Goal: Use online tool/utility: Utilize a website feature to perform a specific function

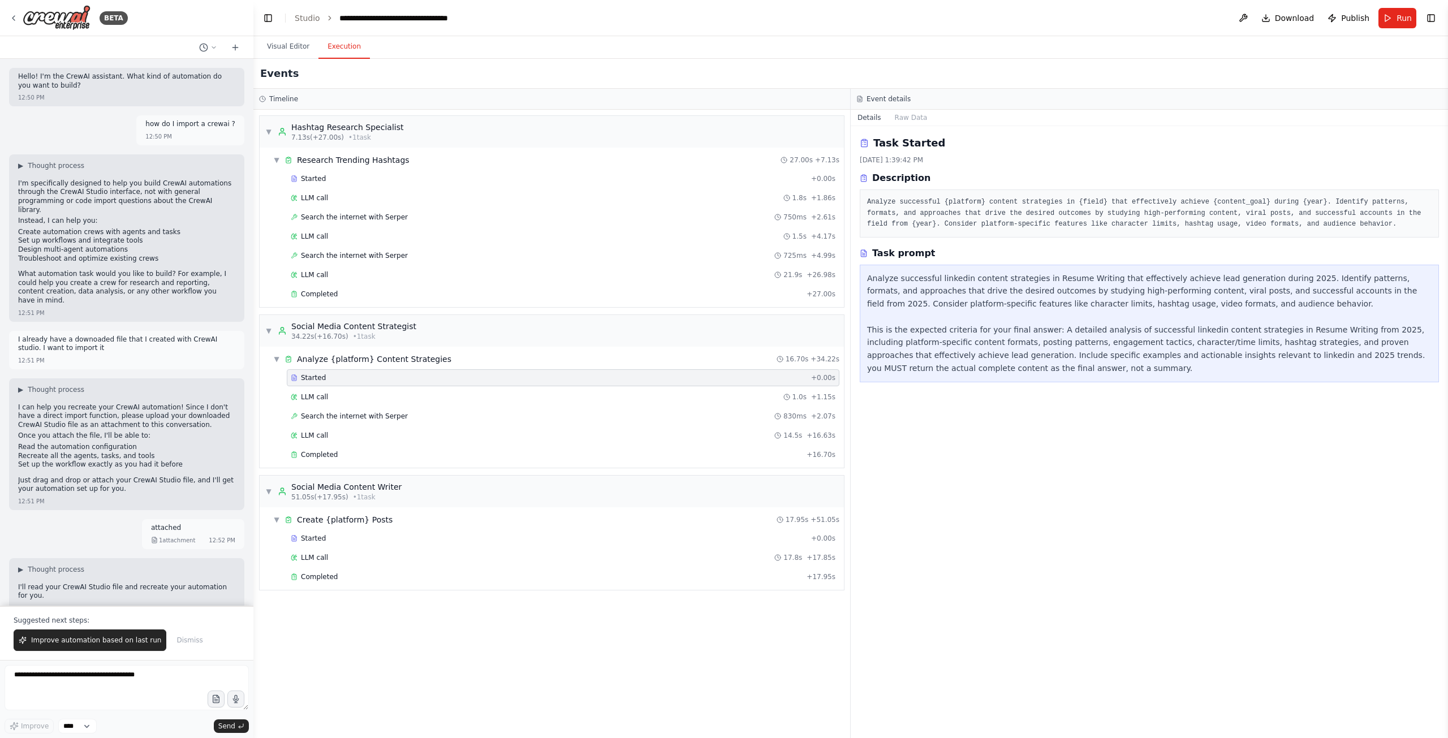
scroll to position [10717, 0]
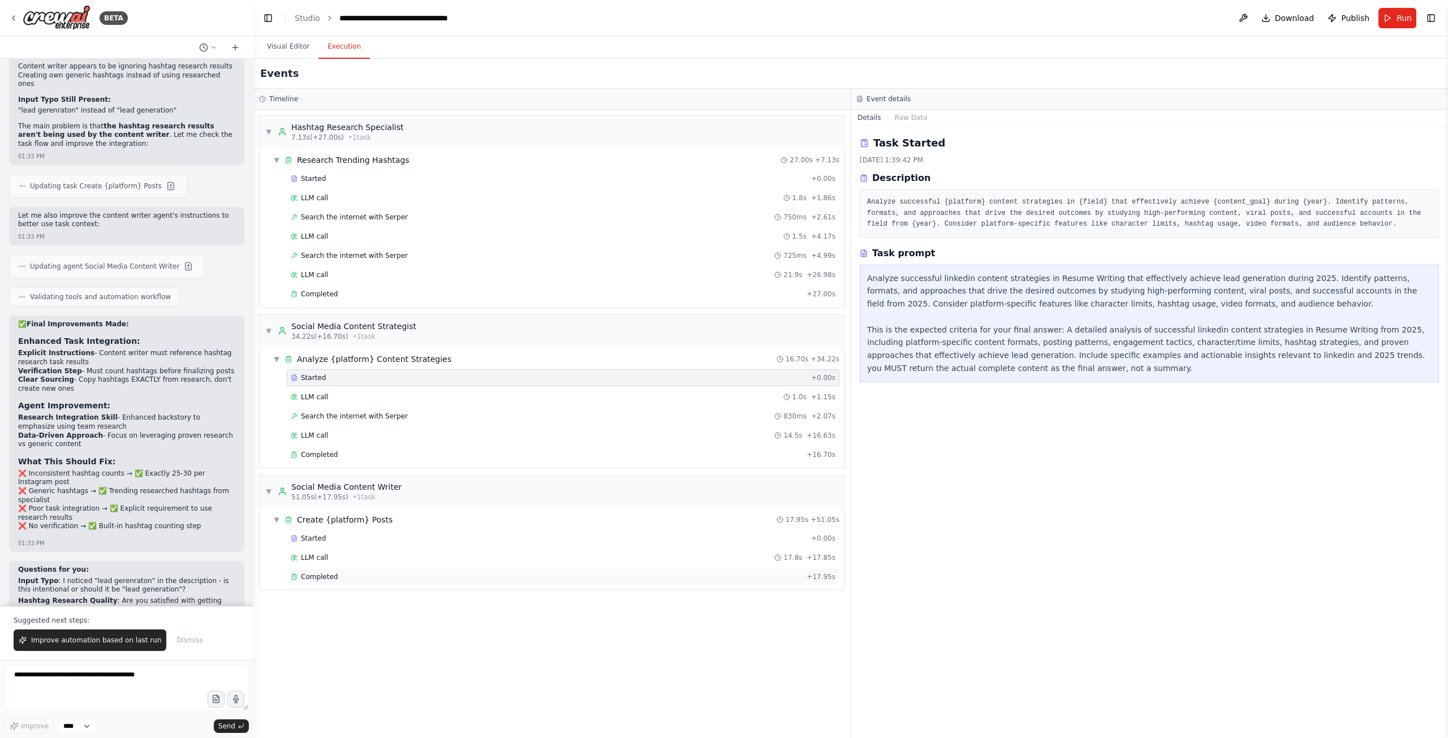
click at [352, 572] on div "Completed" at bounding box center [546, 576] width 511 height 9
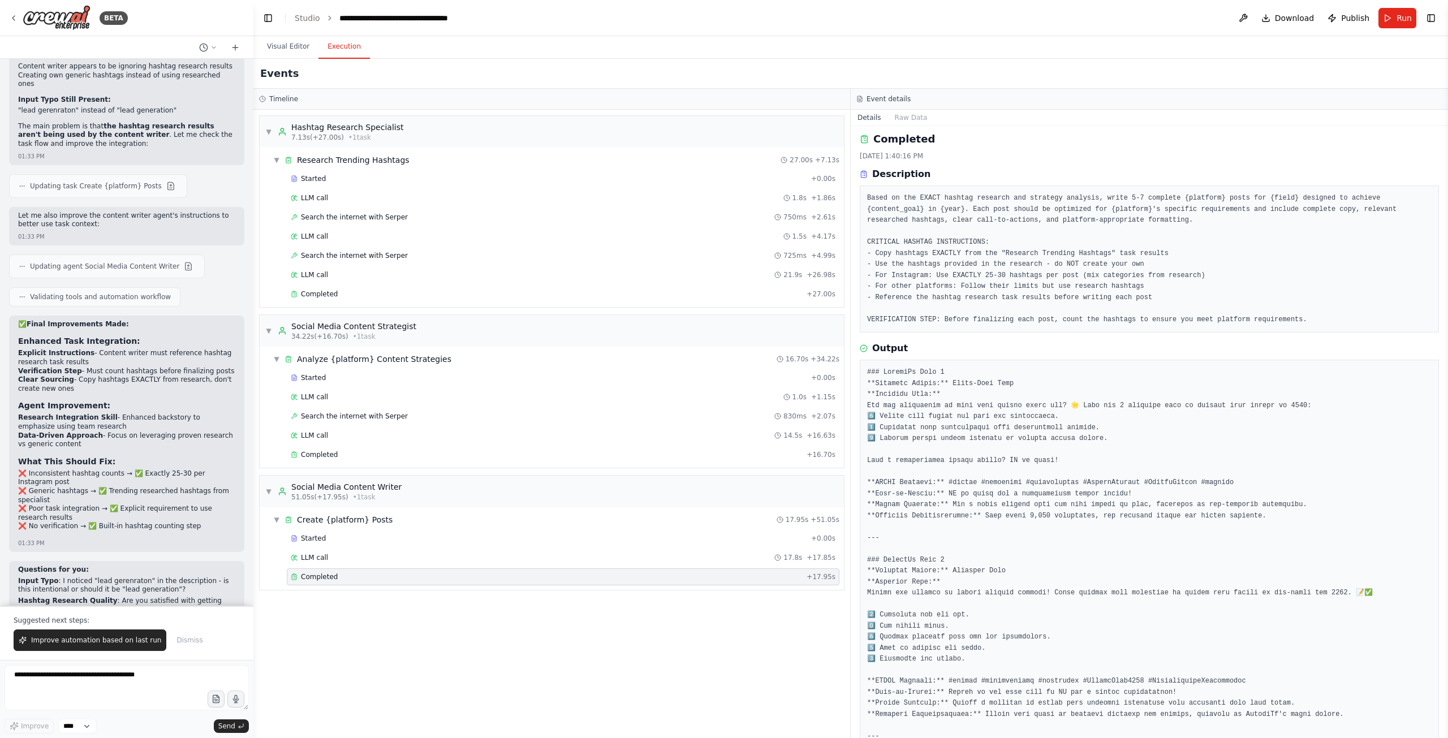
scroll to position [0, 0]
click at [287, 44] on button "Visual Editor" at bounding box center [288, 47] width 61 height 24
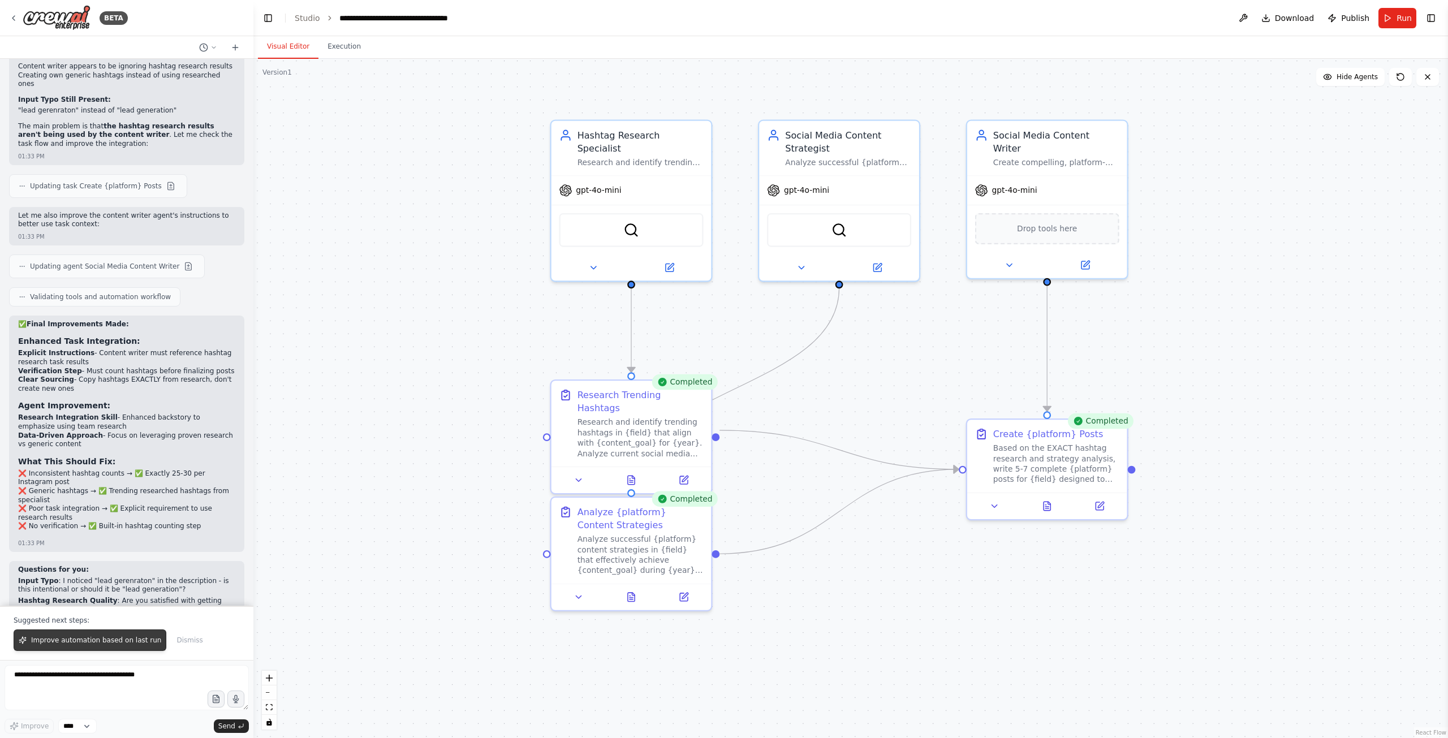
click at [110, 645] on span "Improve automation based on last run" at bounding box center [96, 640] width 130 height 9
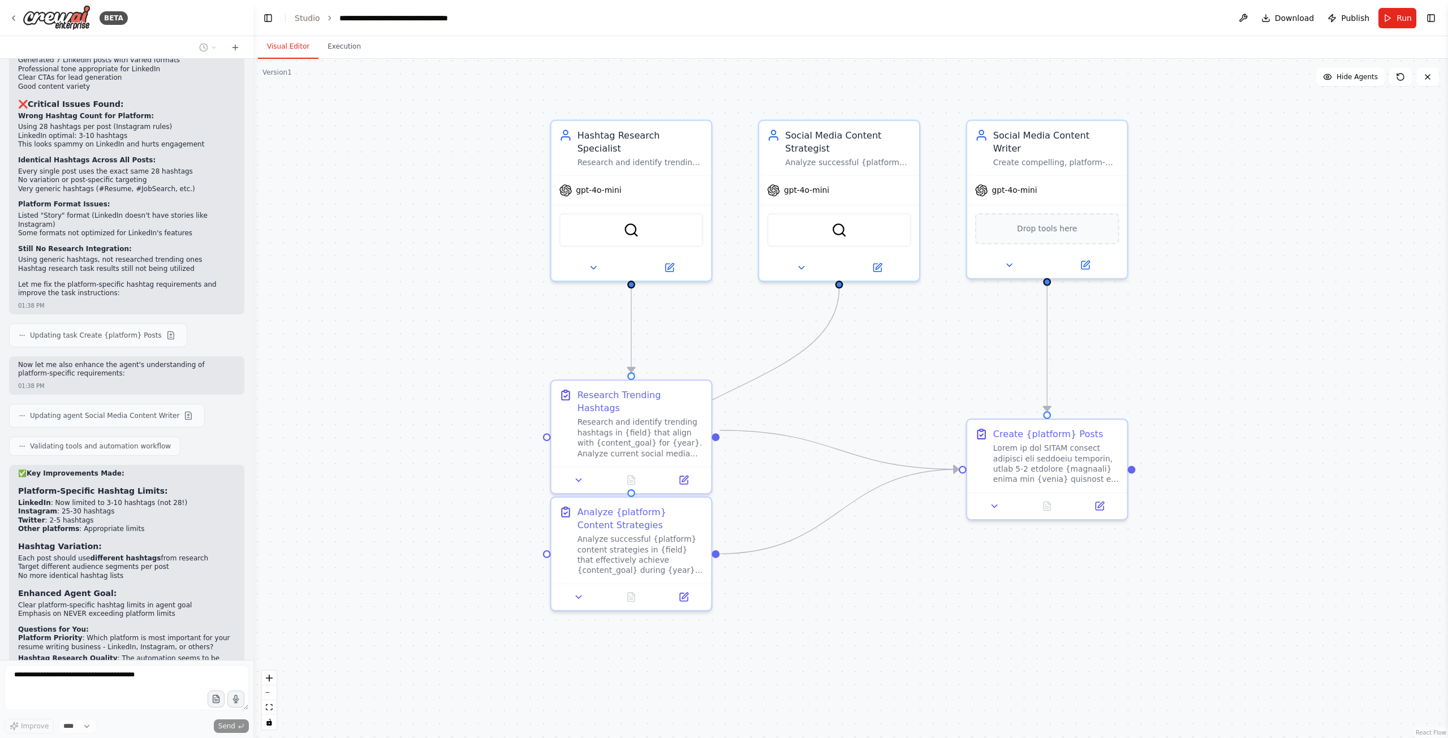
scroll to position [11460, 0]
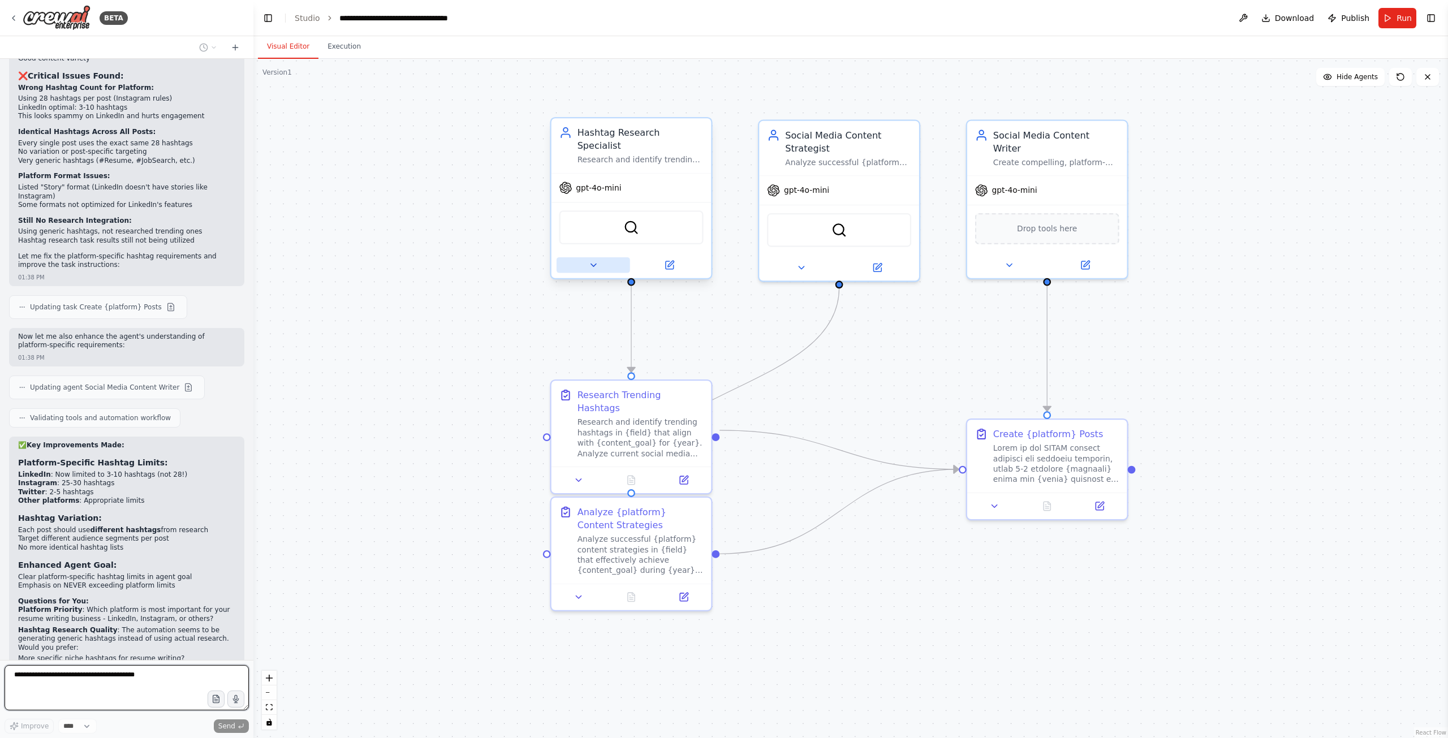
click at [611, 257] on button at bounding box center [593, 265] width 74 height 16
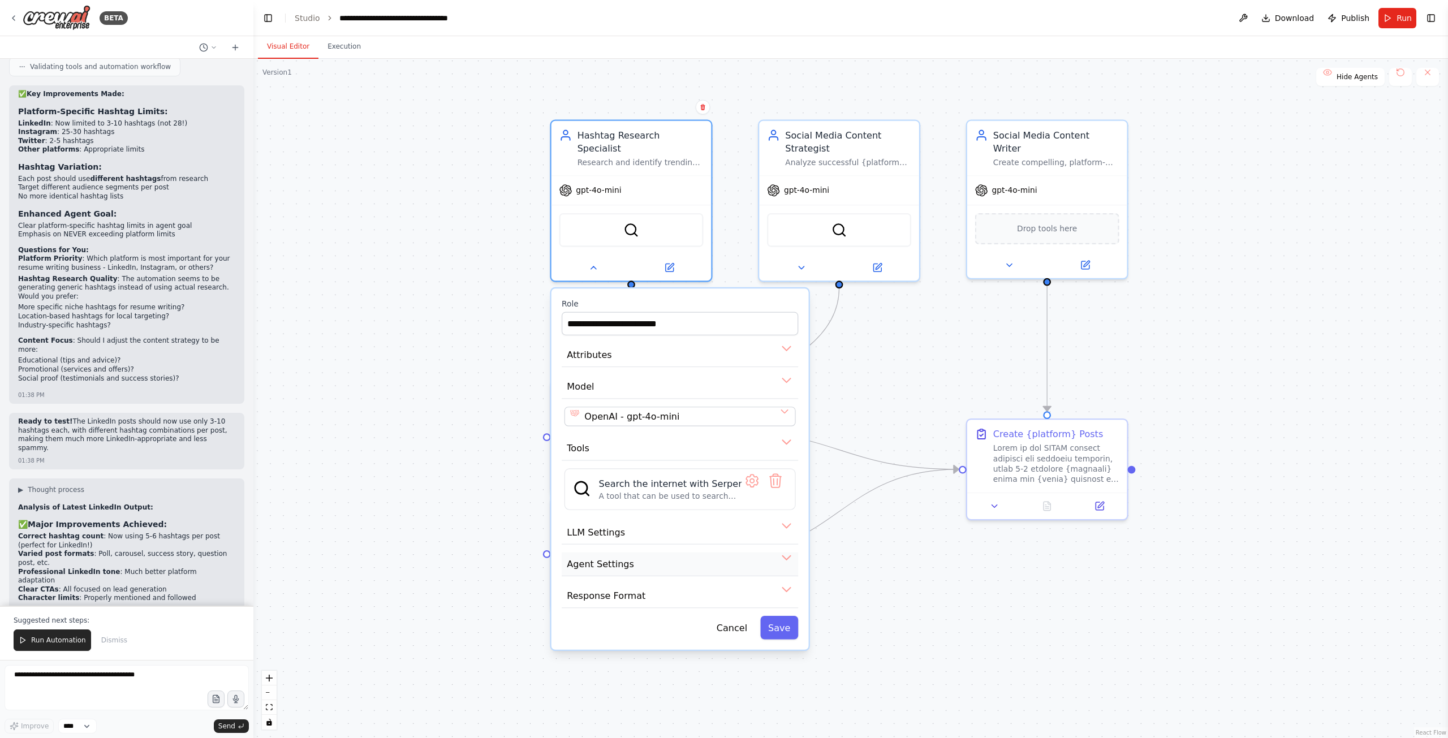
click at [788, 553] on button "Agent Settings" at bounding box center [680, 565] width 236 height 24
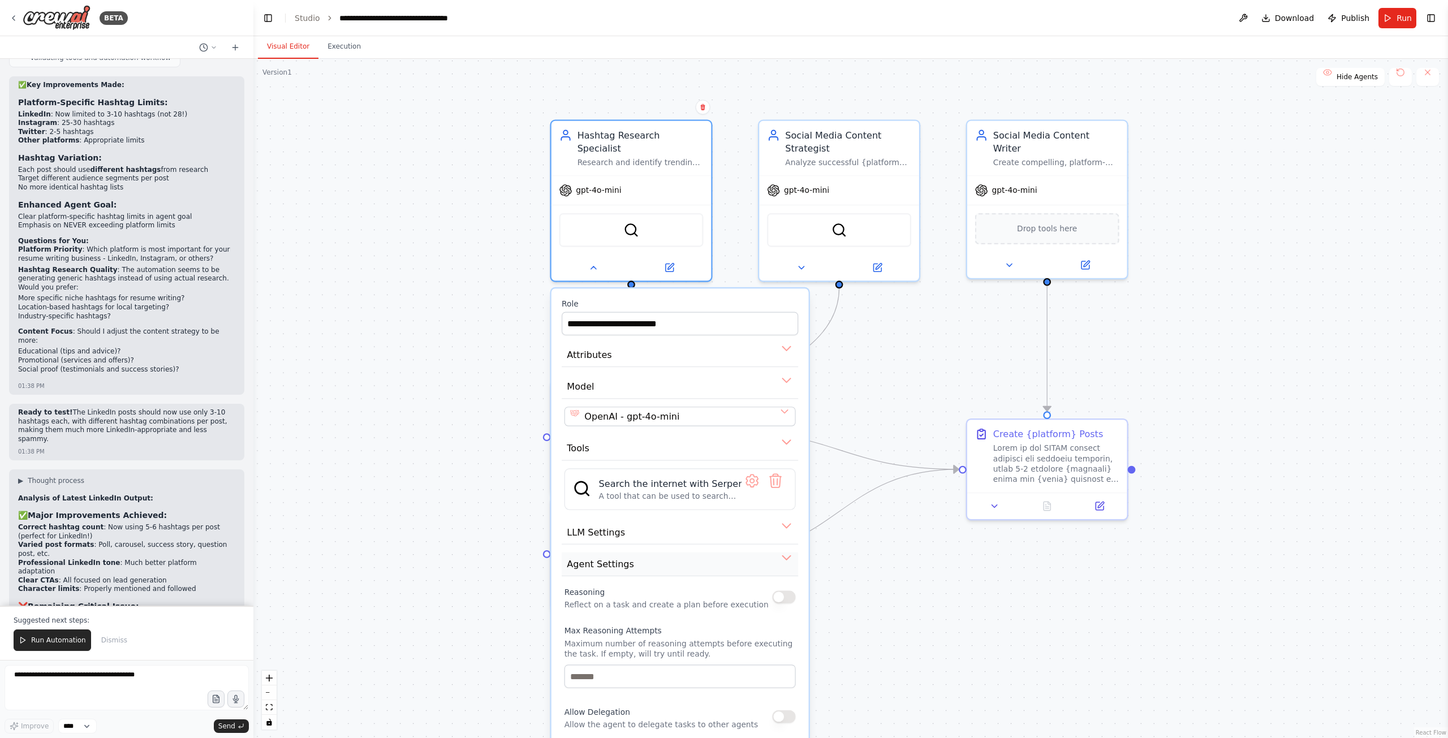
scroll to position [11838, 0]
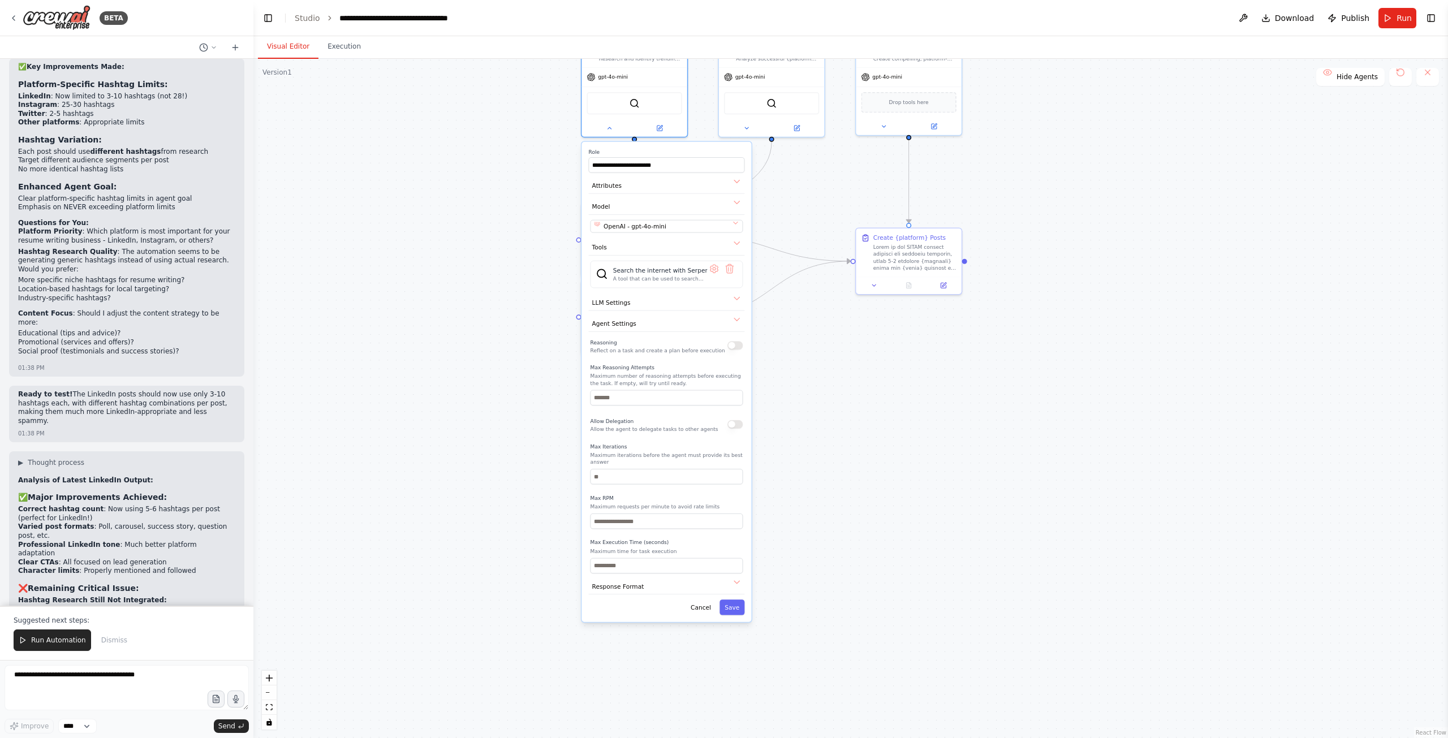
drag, startPoint x: 864, startPoint y: 632, endPoint x: 840, endPoint y: 381, distance: 252.2
click at [840, 381] on div ".deletable-edge-delete-btn { width: 20px; height: 20px; border: 0px solid #ffff…" at bounding box center [850, 398] width 1194 height 679
click at [612, 123] on icon at bounding box center [609, 126] width 7 height 7
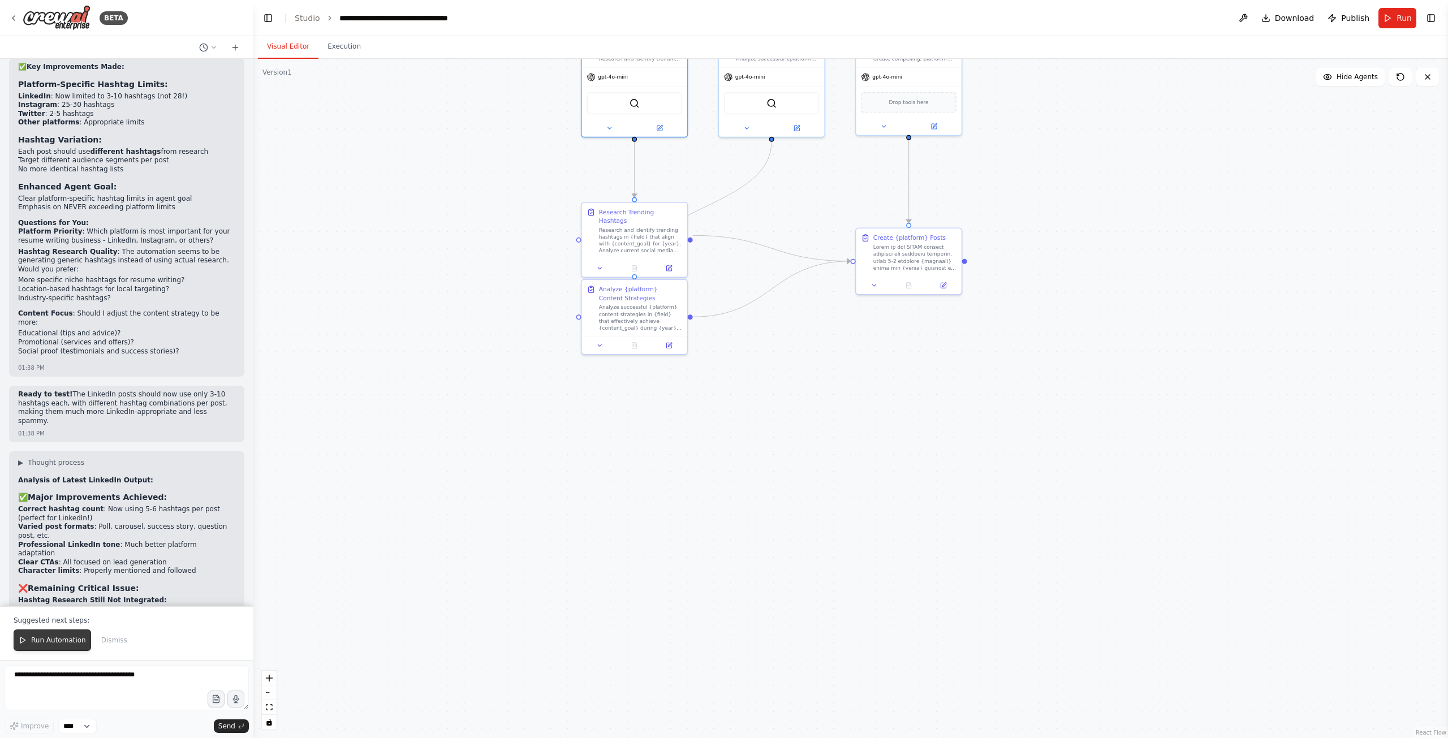
click at [63, 637] on span "Run Automation" at bounding box center [58, 640] width 55 height 9
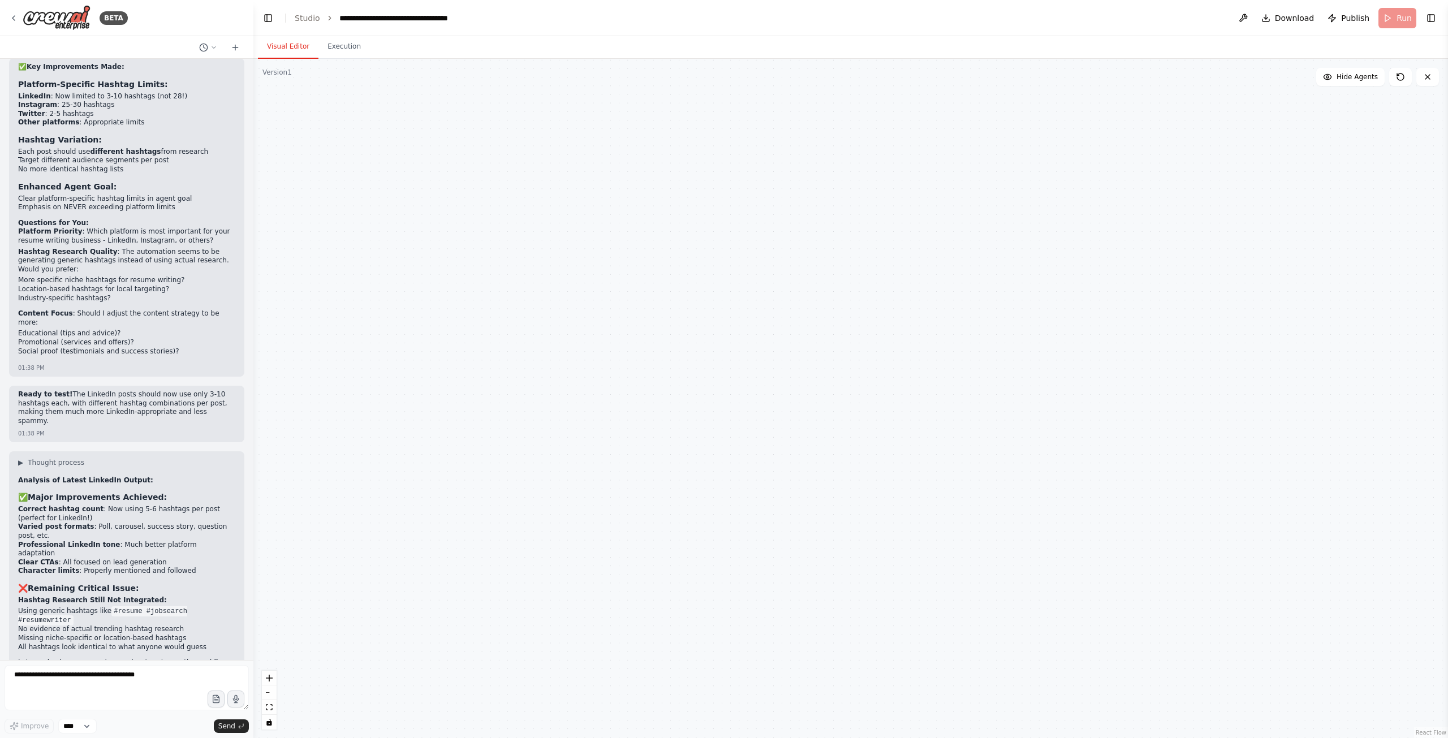
scroll to position [11785, 0]
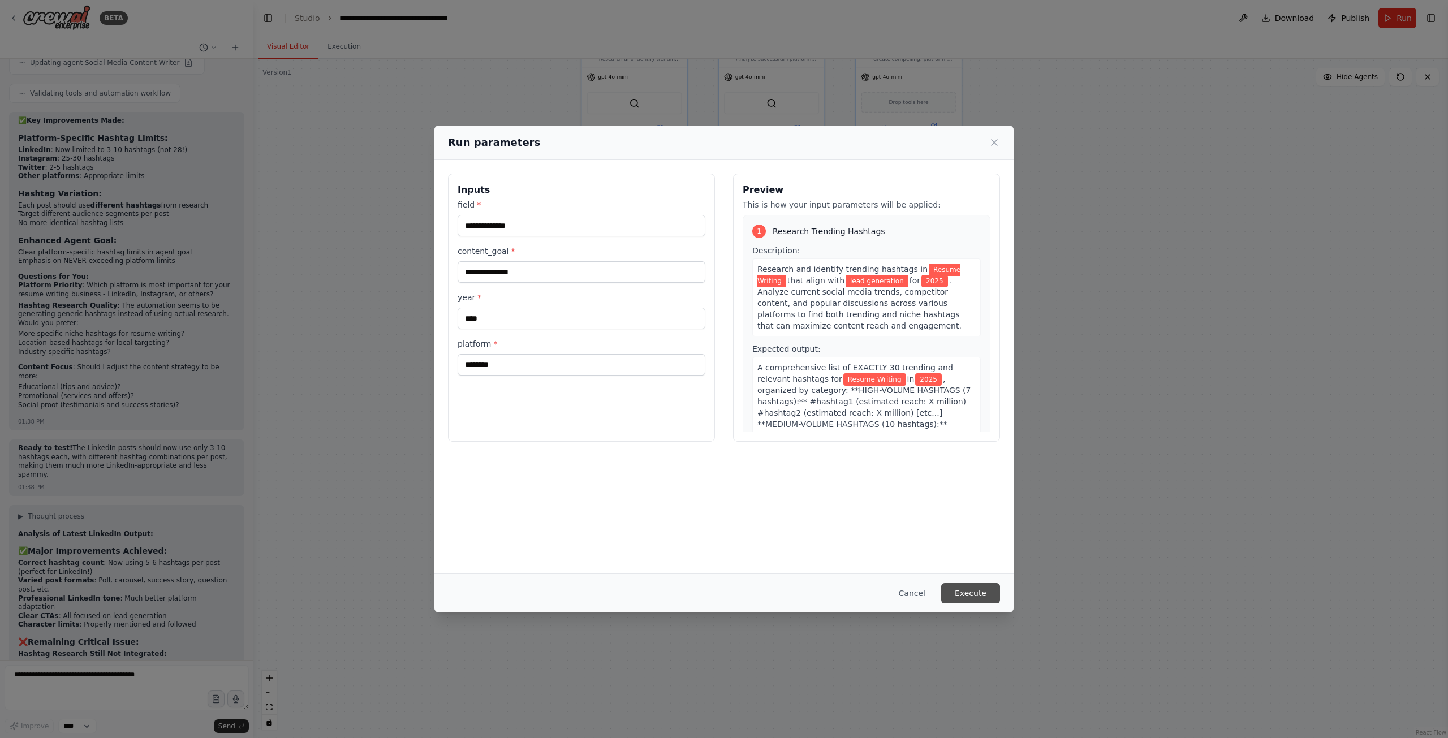
click at [973, 599] on button "Execute" at bounding box center [970, 593] width 59 height 20
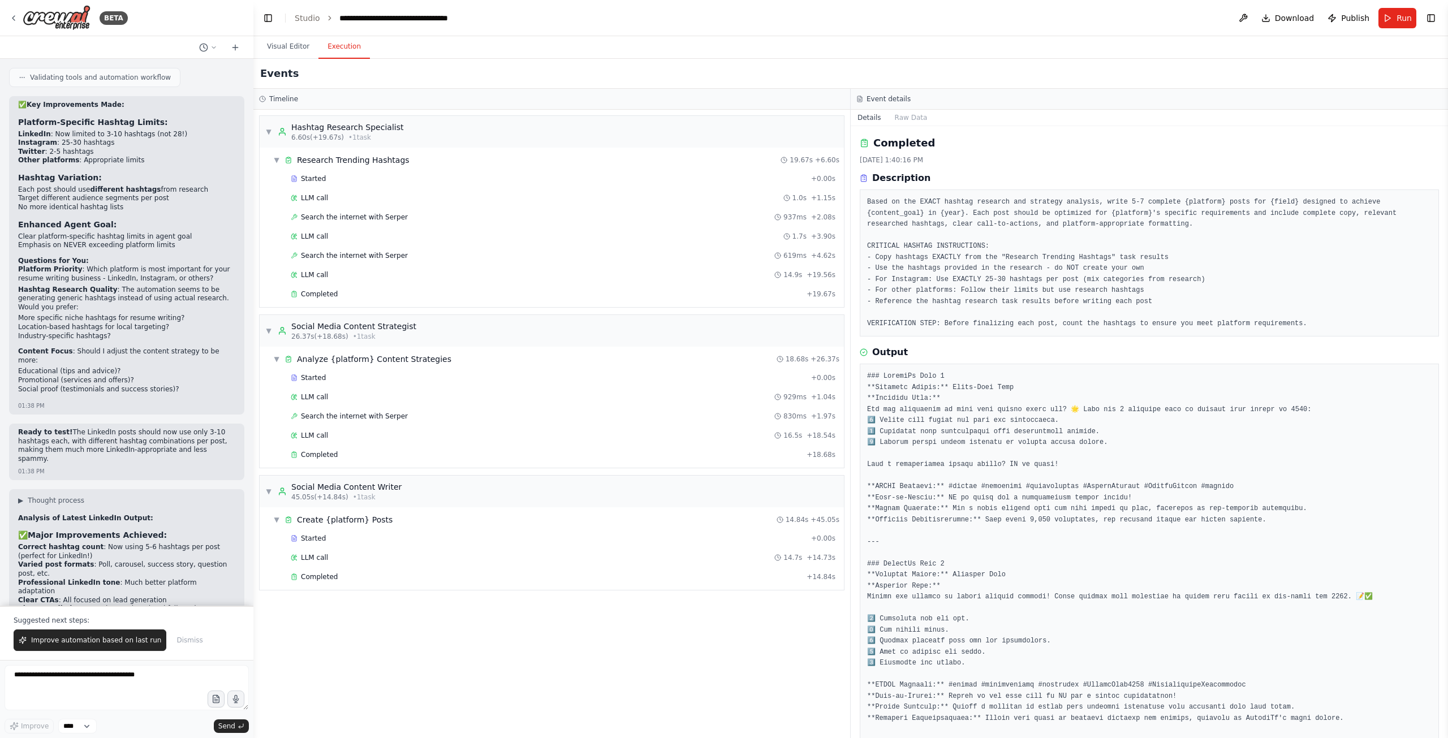
scroll to position [11838, 0]
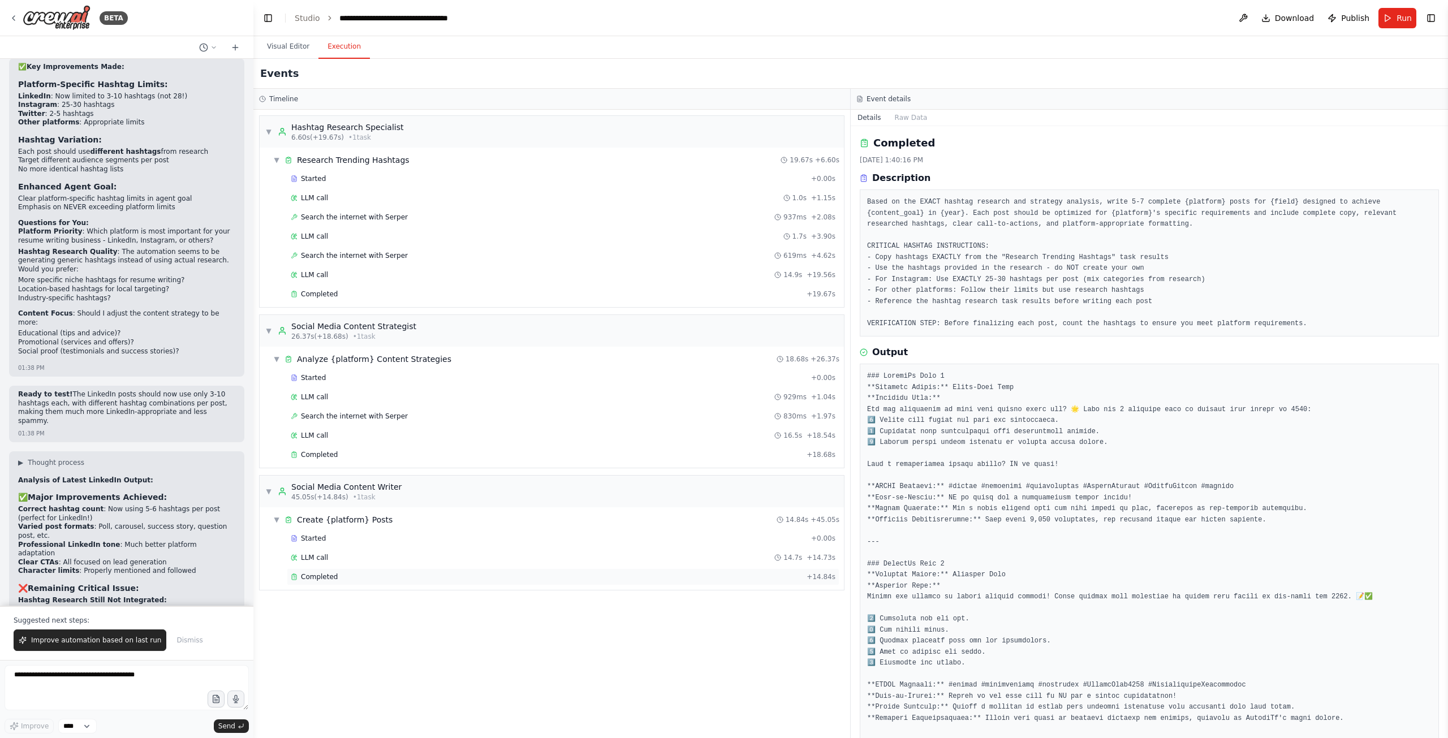
click at [343, 572] on div "Completed" at bounding box center [546, 576] width 511 height 9
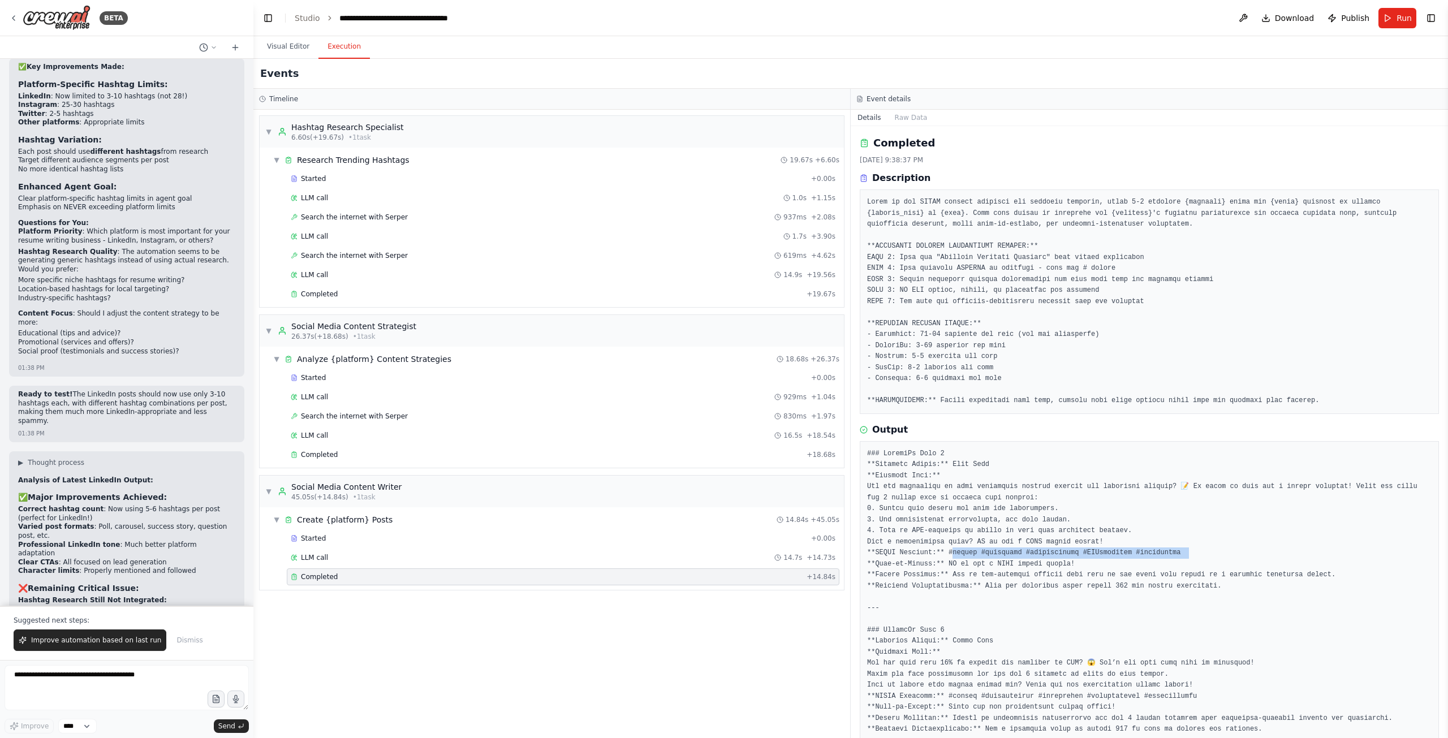
drag, startPoint x: 1099, startPoint y: 551, endPoint x: 1203, endPoint y: 556, distance: 104.2
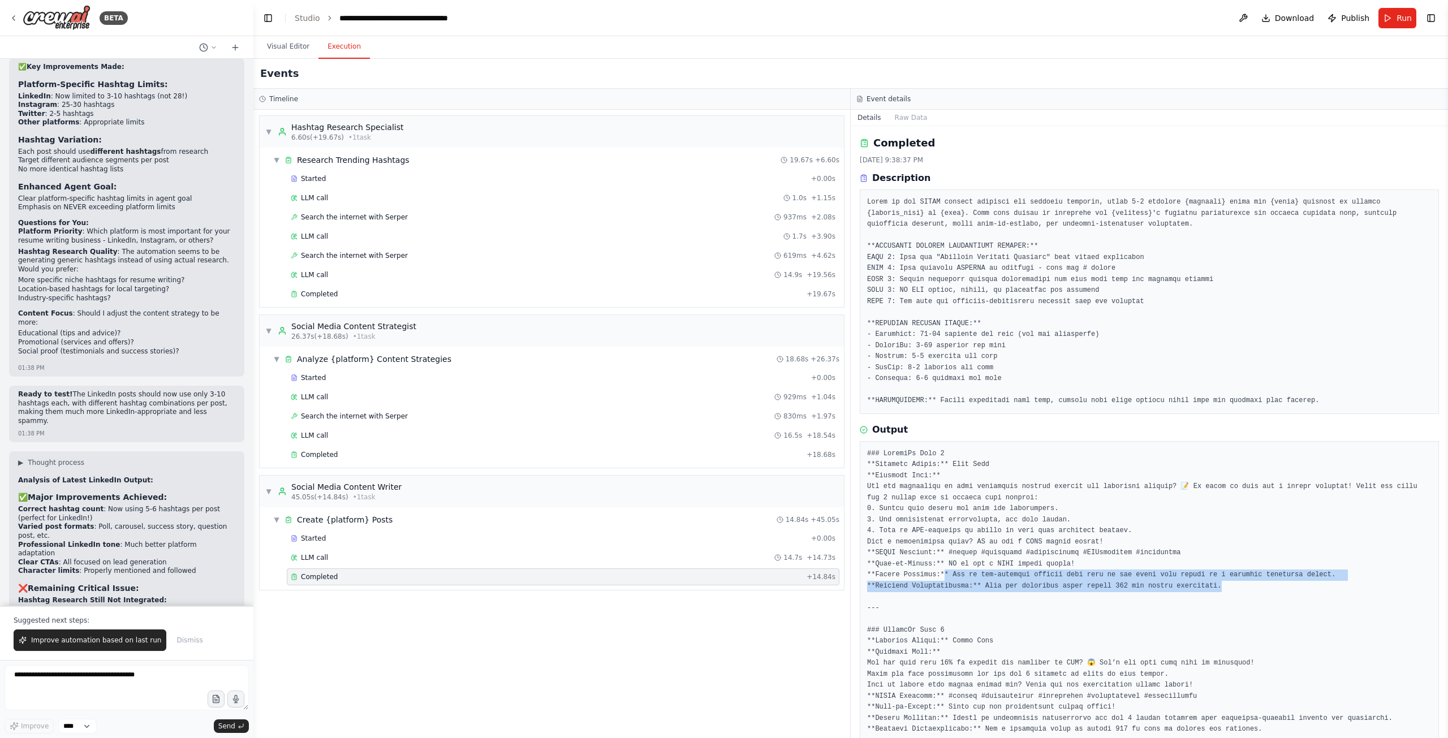
drag, startPoint x: 937, startPoint y: 577, endPoint x: 1395, endPoint y: 580, distance: 457.5
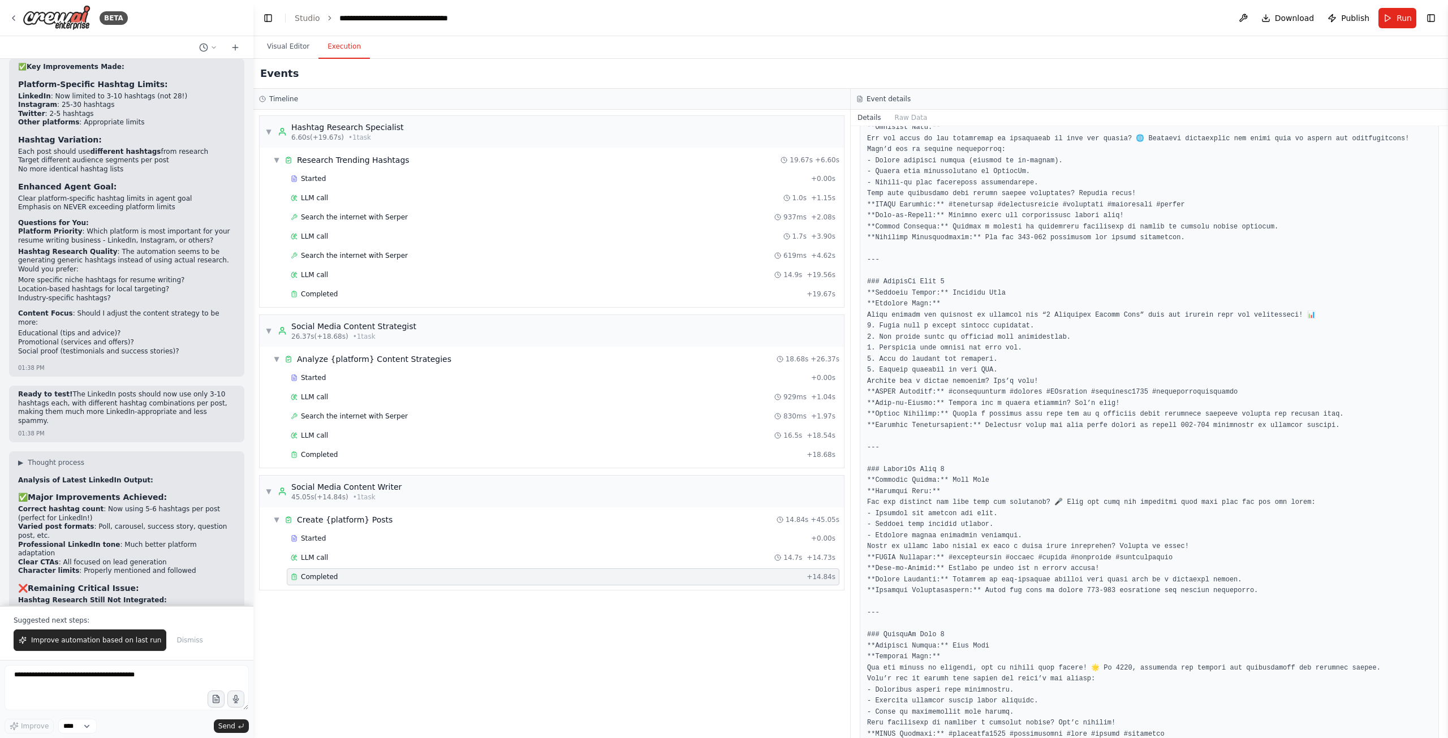
scroll to position [848, 0]
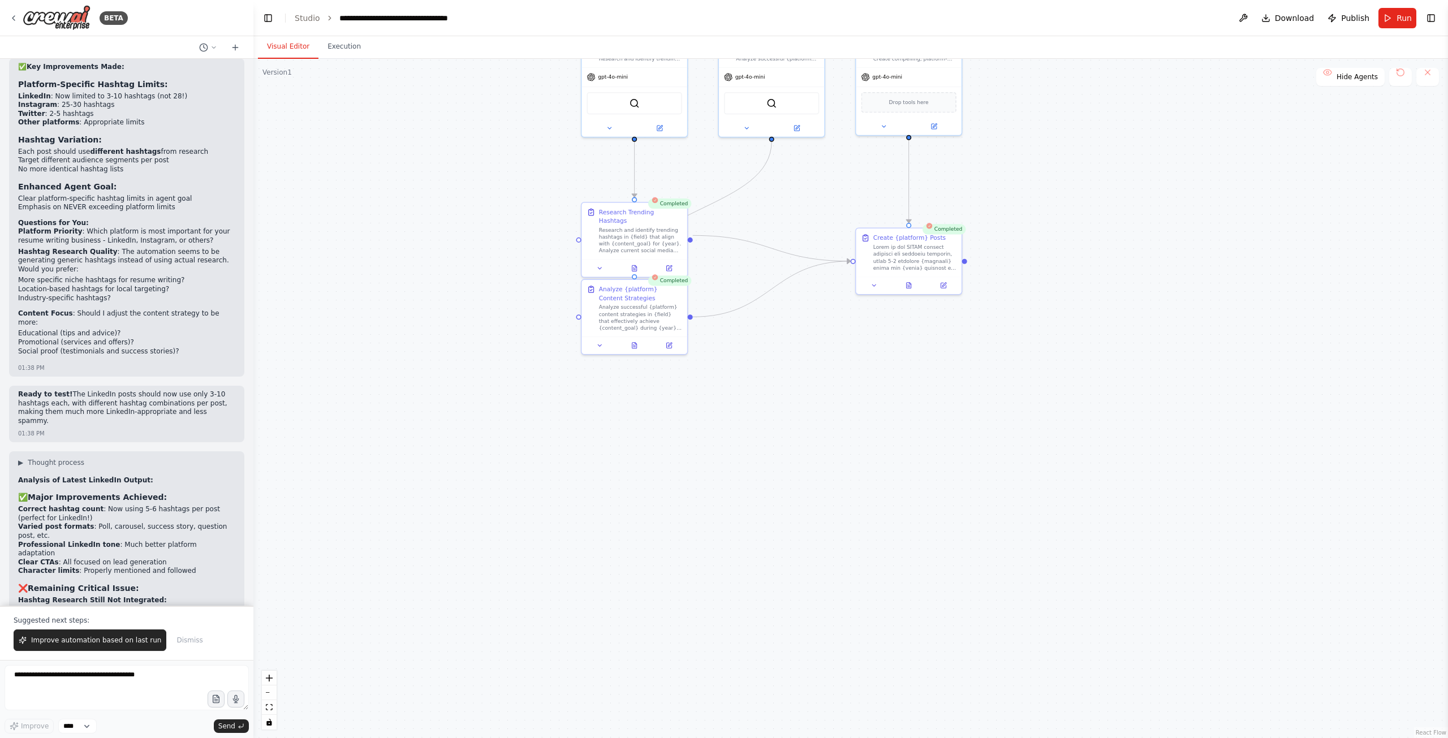
click at [291, 44] on button "Visual Editor" at bounding box center [288, 47] width 61 height 24
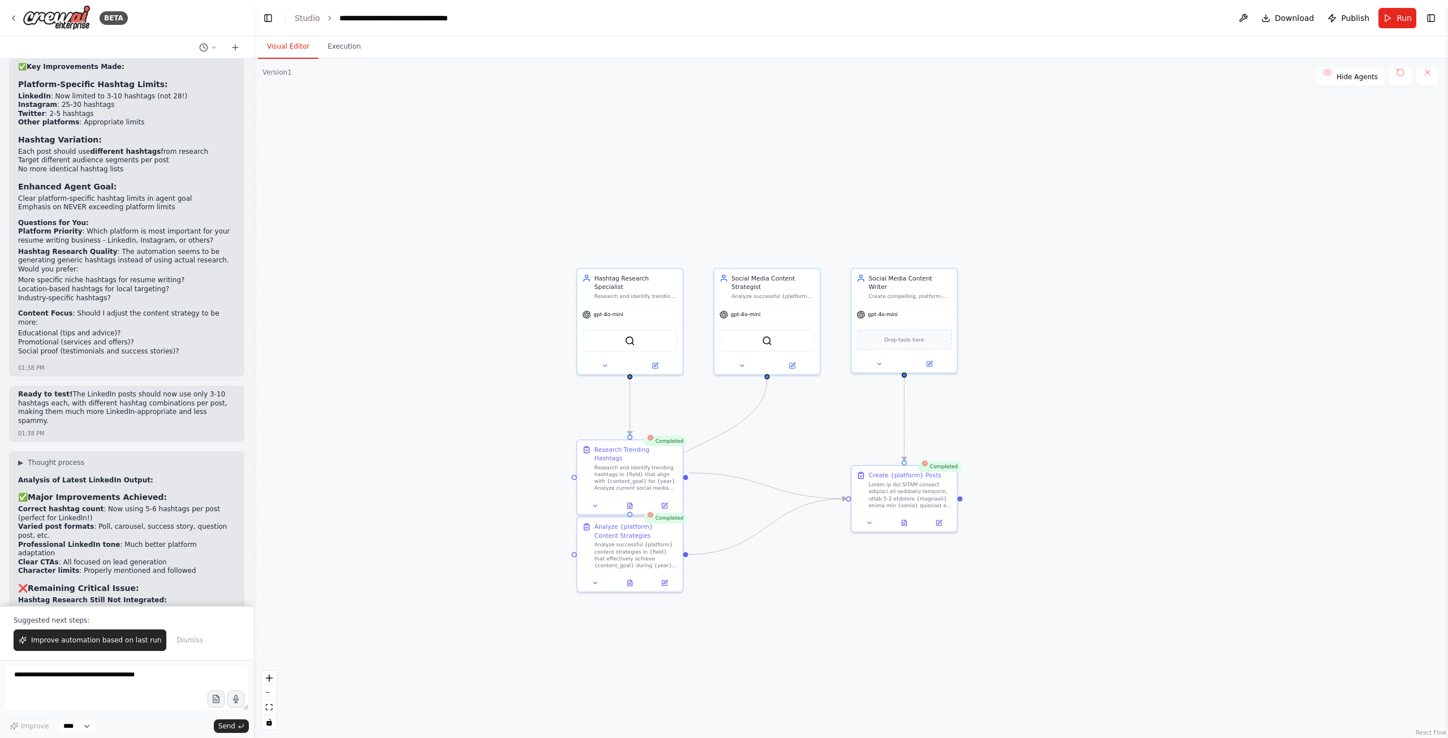
drag, startPoint x: 1069, startPoint y: 236, endPoint x: 1065, endPoint y: 477, distance: 241.0
click at [1065, 477] on div ".deletable-edge-delete-btn { width: 20px; height: 20px; border: 0px solid #ffff…" at bounding box center [850, 398] width 1194 height 679
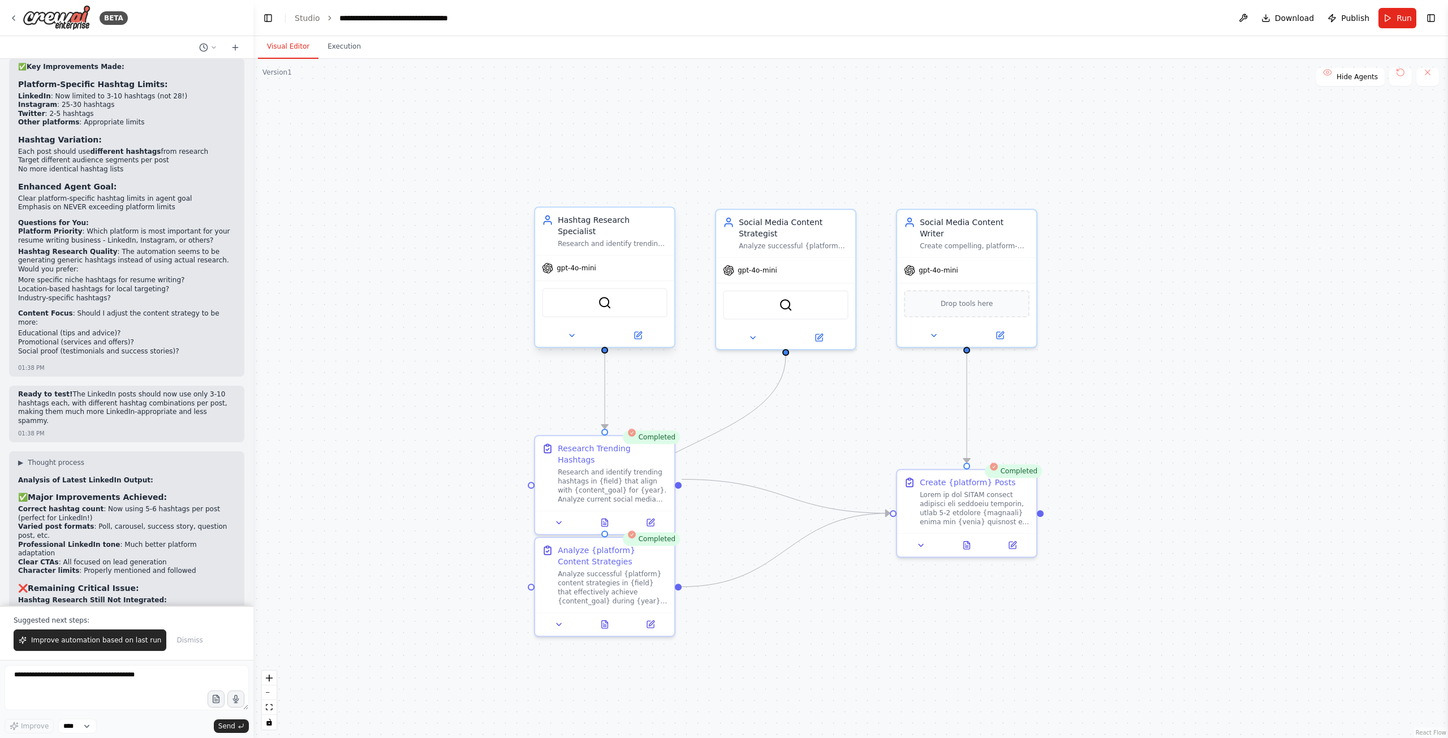
click at [595, 225] on div "Hashtag Research Specialist" at bounding box center [613, 225] width 110 height 23
click at [566, 329] on button at bounding box center [572, 336] width 64 height 14
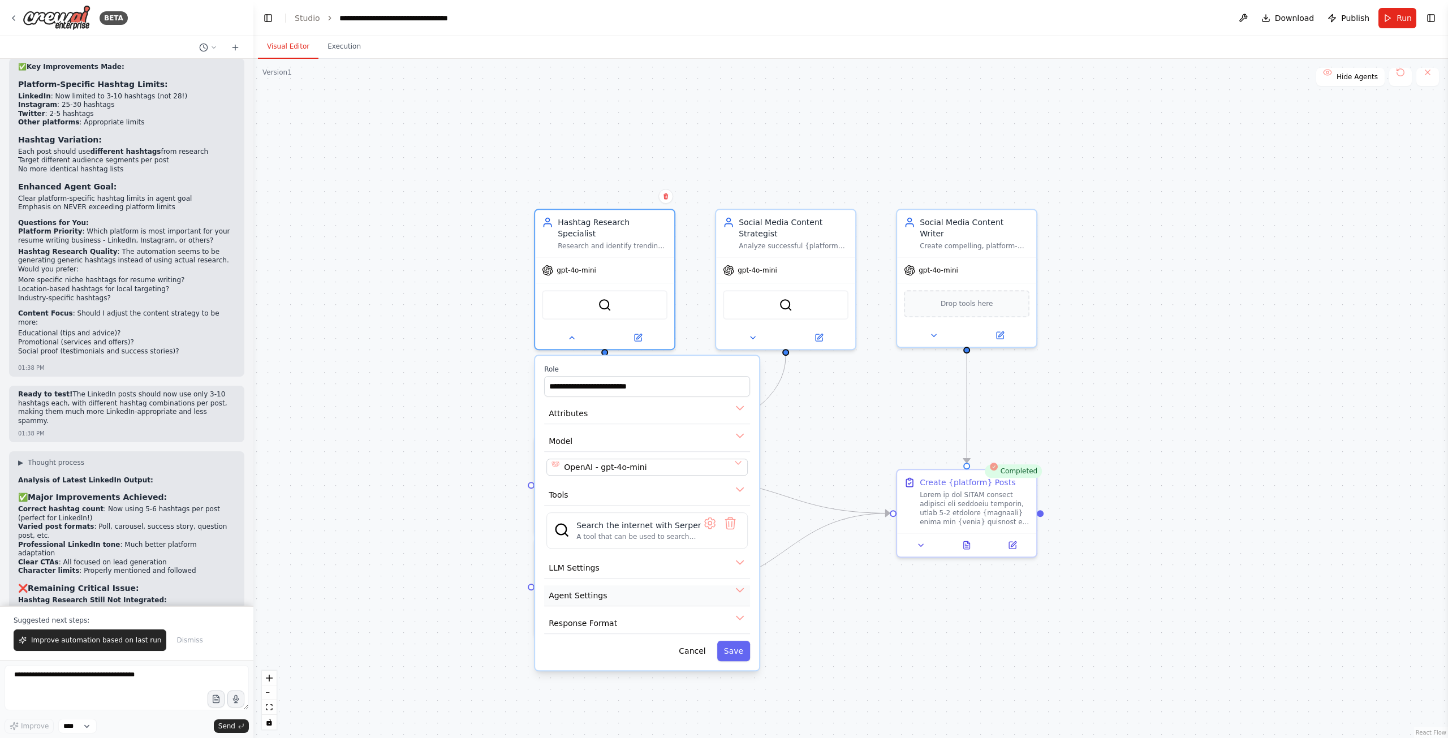
click at [740, 585] on button "Agent Settings" at bounding box center [647, 595] width 206 height 21
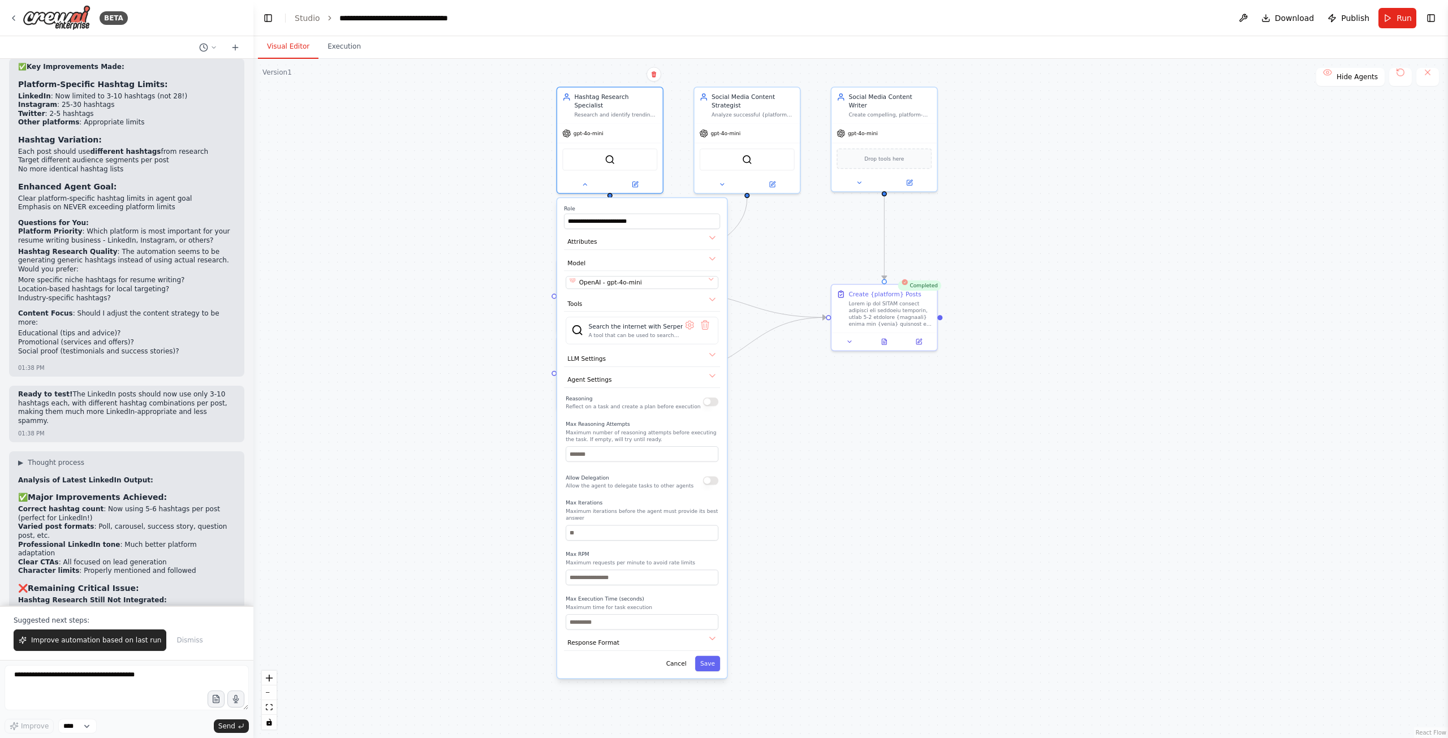
drag, startPoint x: 521, startPoint y: 513, endPoint x: 512, endPoint y: 289, distance: 224.1
click at [512, 289] on div ".deletable-edge-delete-btn { width: 20px; height: 20px; border: 0px solid #ffff…" at bounding box center [850, 398] width 1194 height 679
click at [714, 635] on button "Response Format" at bounding box center [642, 643] width 156 height 16
click at [585, 179] on icon at bounding box center [584, 182] width 7 height 7
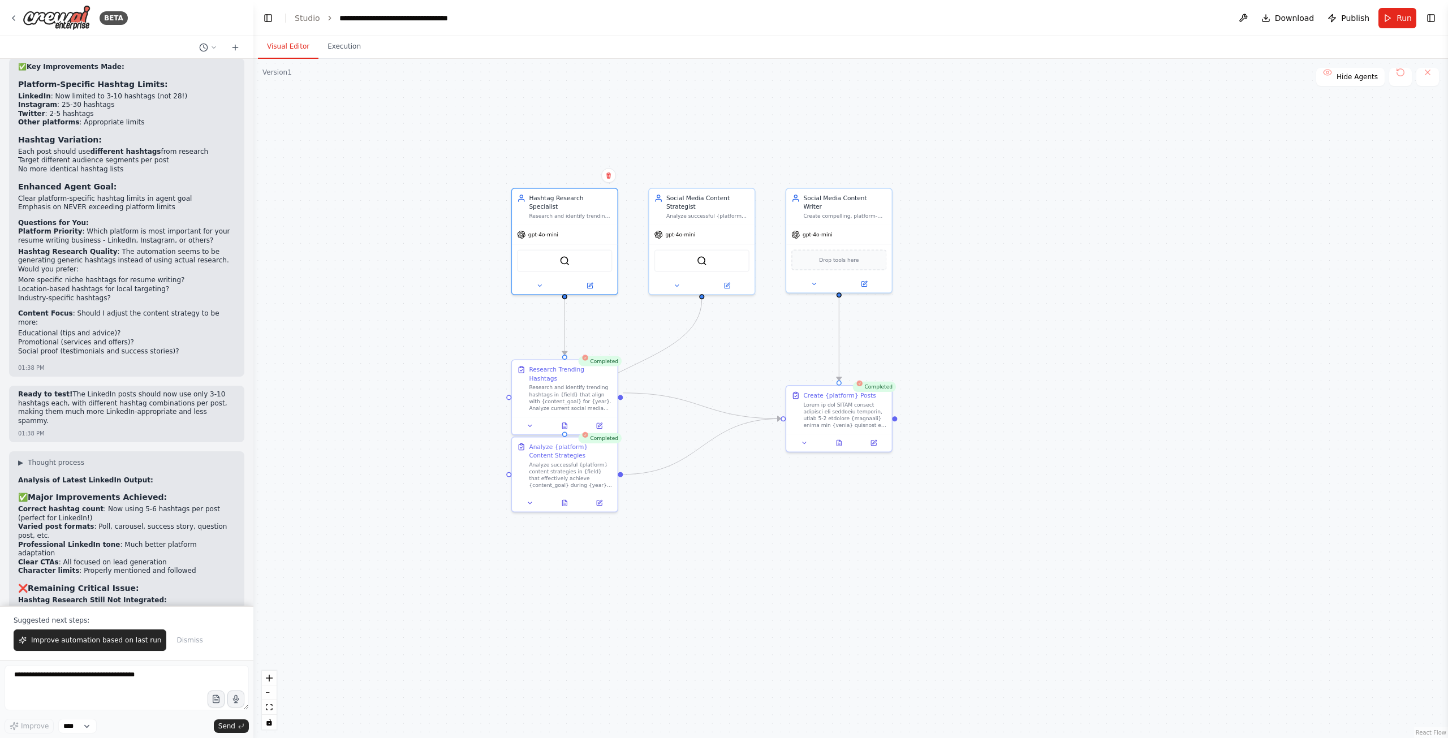
drag, startPoint x: 529, startPoint y: 212, endPoint x: 489, endPoint y: 309, distance: 105.2
click at [489, 309] on div ".deletable-edge-delete-btn { width: 20px; height: 20px; border: 0px solid #ffff…" at bounding box center [850, 398] width 1194 height 679
click at [1266, 15] on button "Download" at bounding box center [1288, 18] width 62 height 20
